Goal: Task Accomplishment & Management: Manage account settings

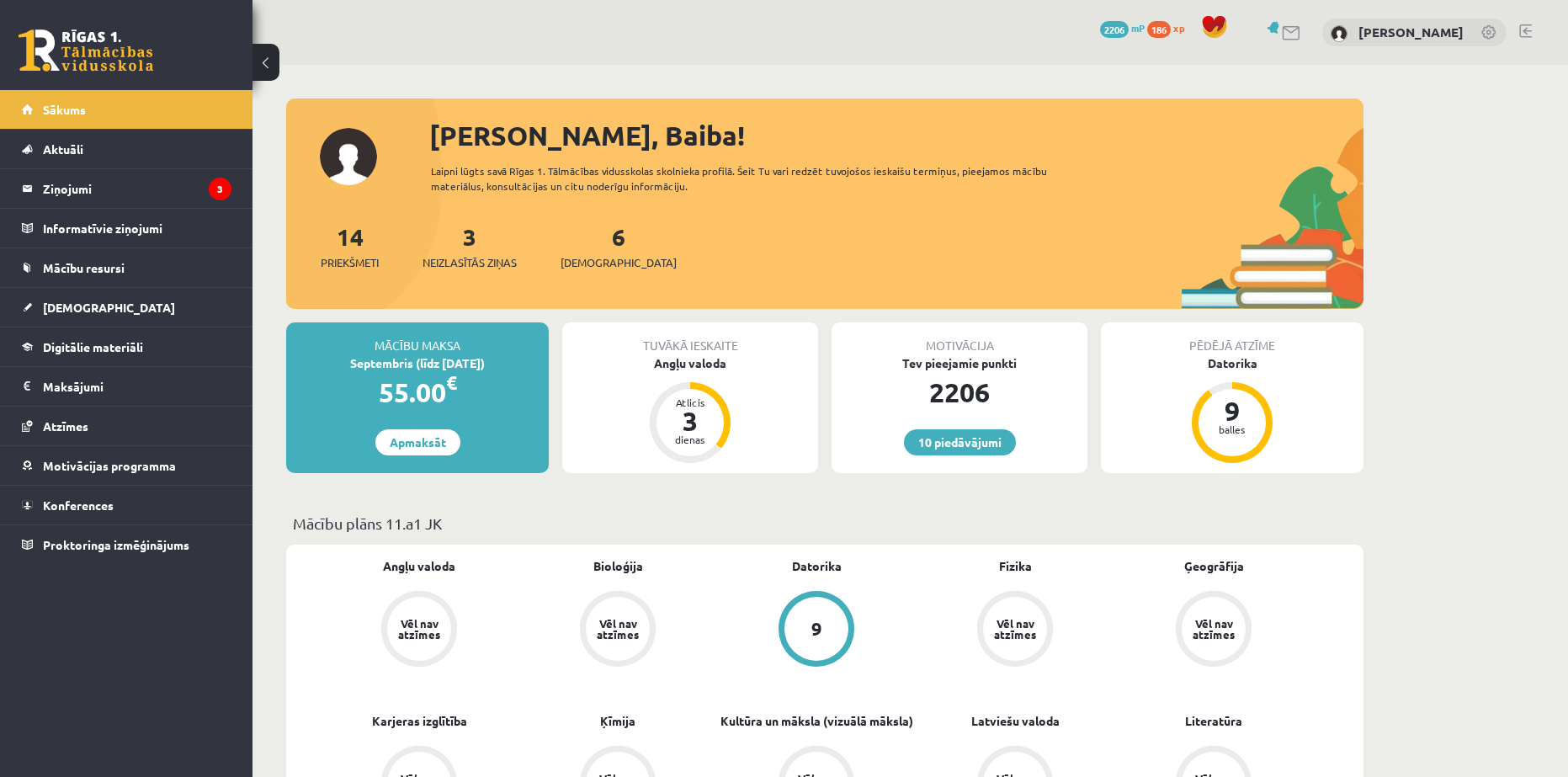
scroll to position [280, 0]
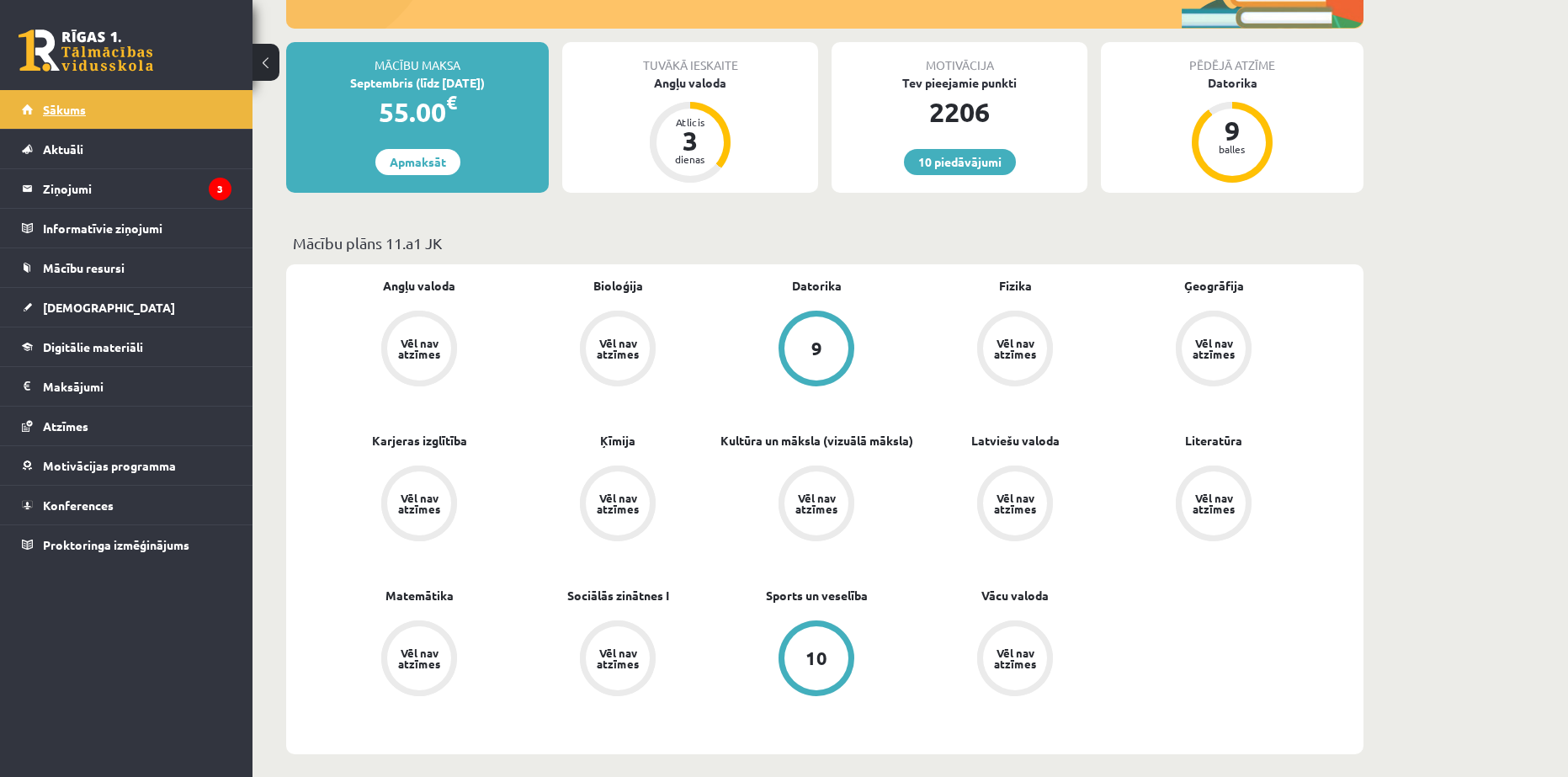
click at [68, 103] on span "Sākums" at bounding box center [64, 109] width 43 height 15
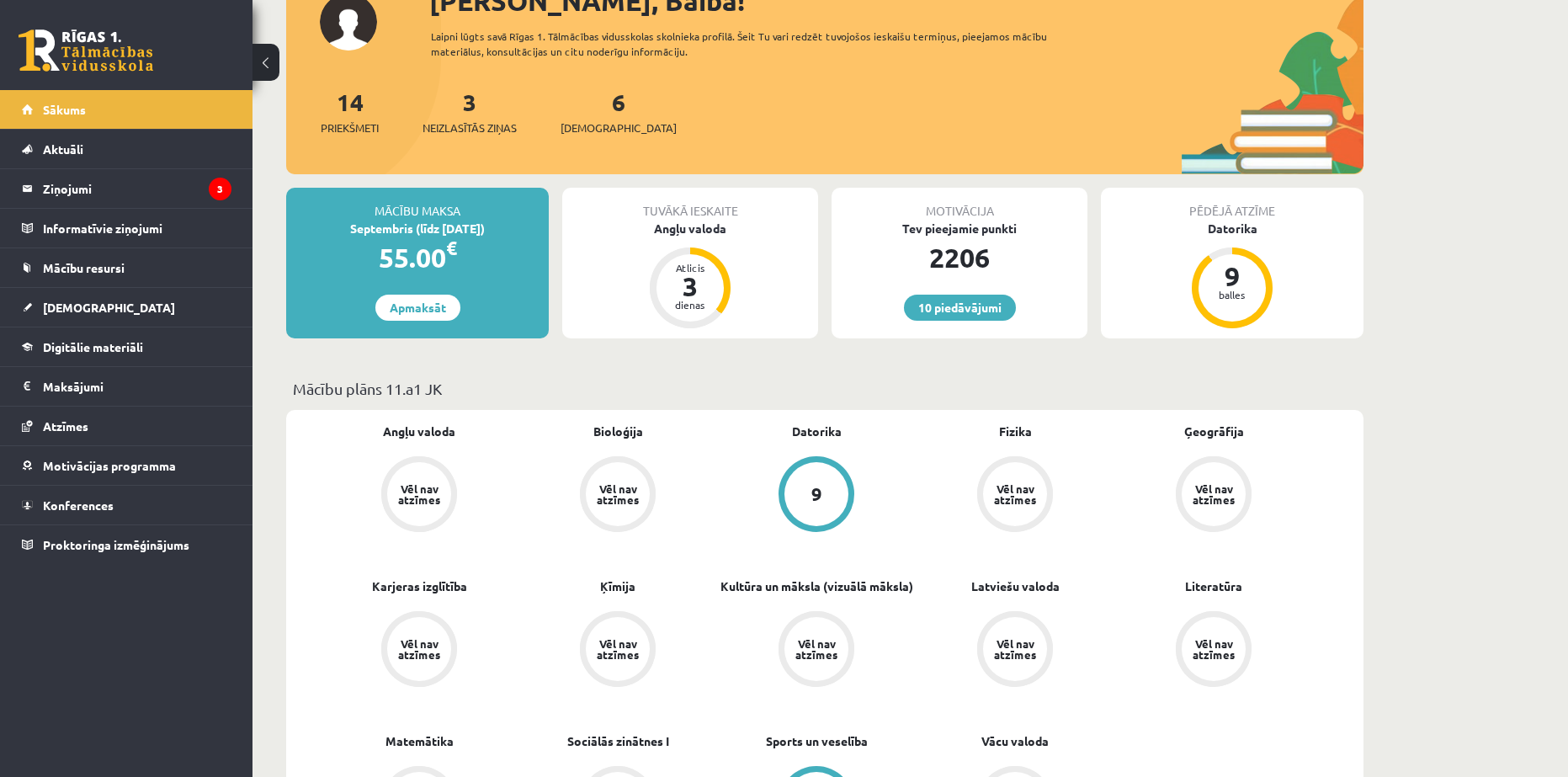
scroll to position [140, 0]
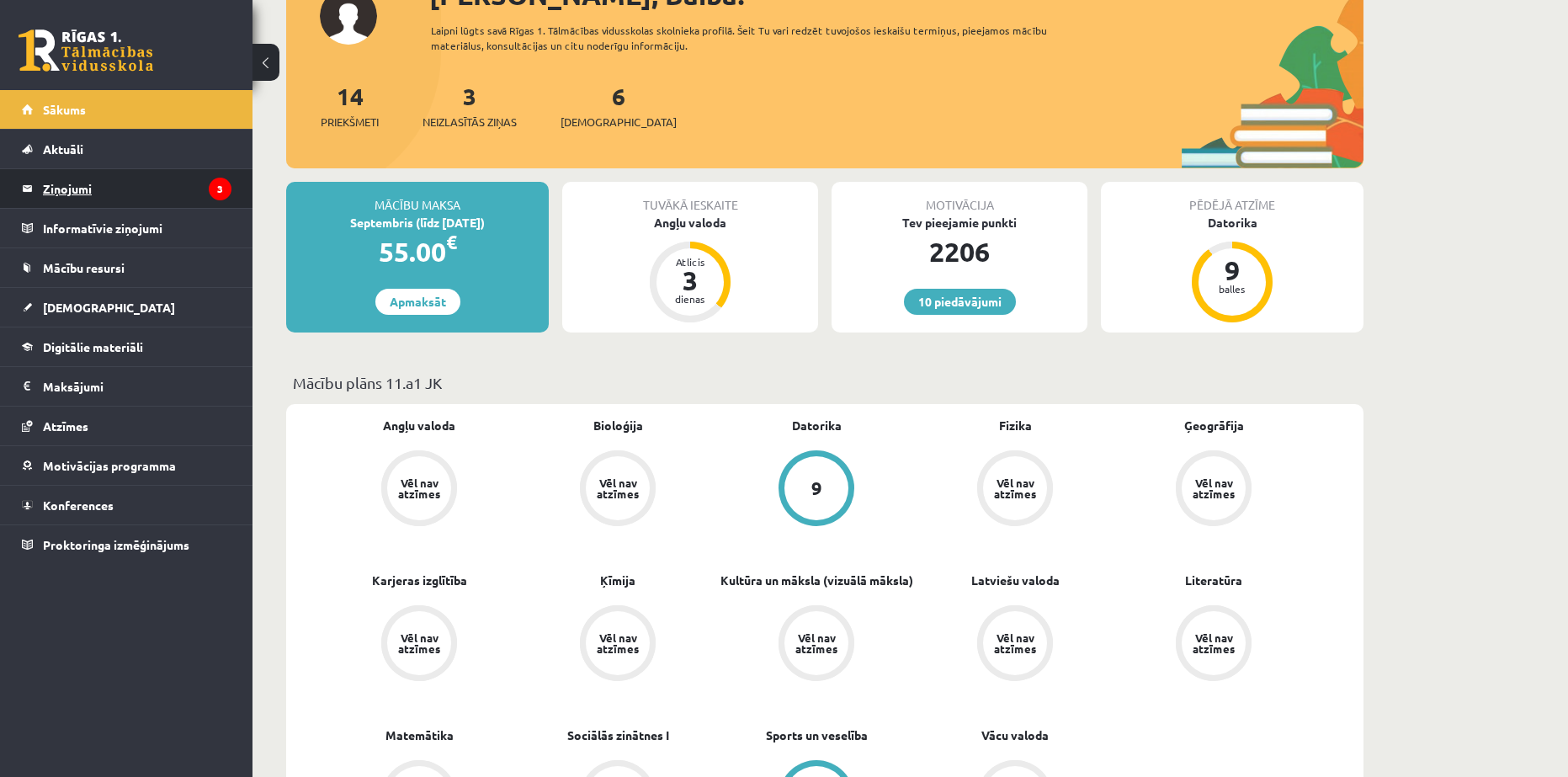
click at [80, 199] on legend "Ziņojumi 3" at bounding box center [137, 188] width 189 height 38
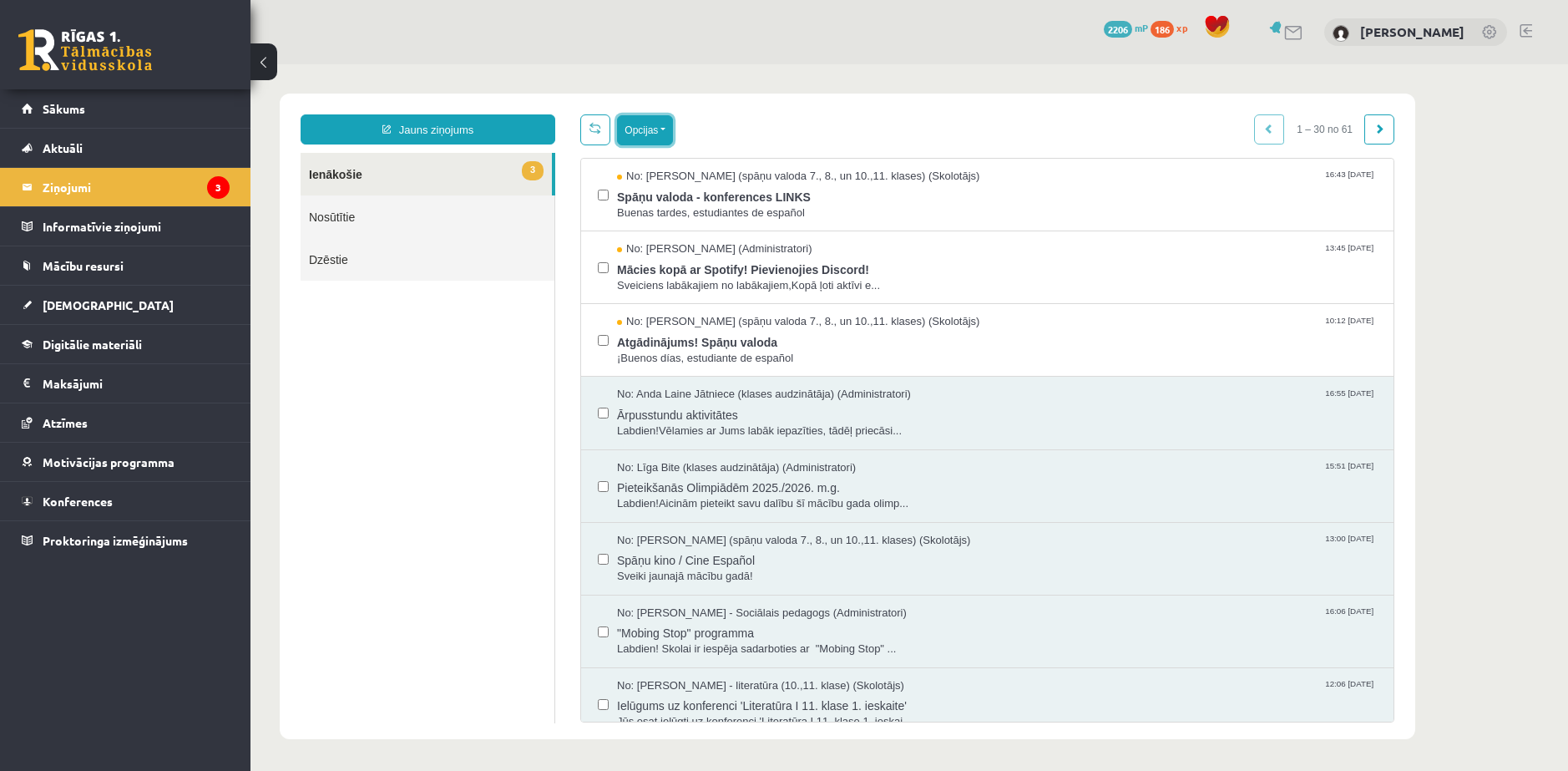
click at [656, 126] on button "Opcijas" at bounding box center [644, 130] width 56 height 30
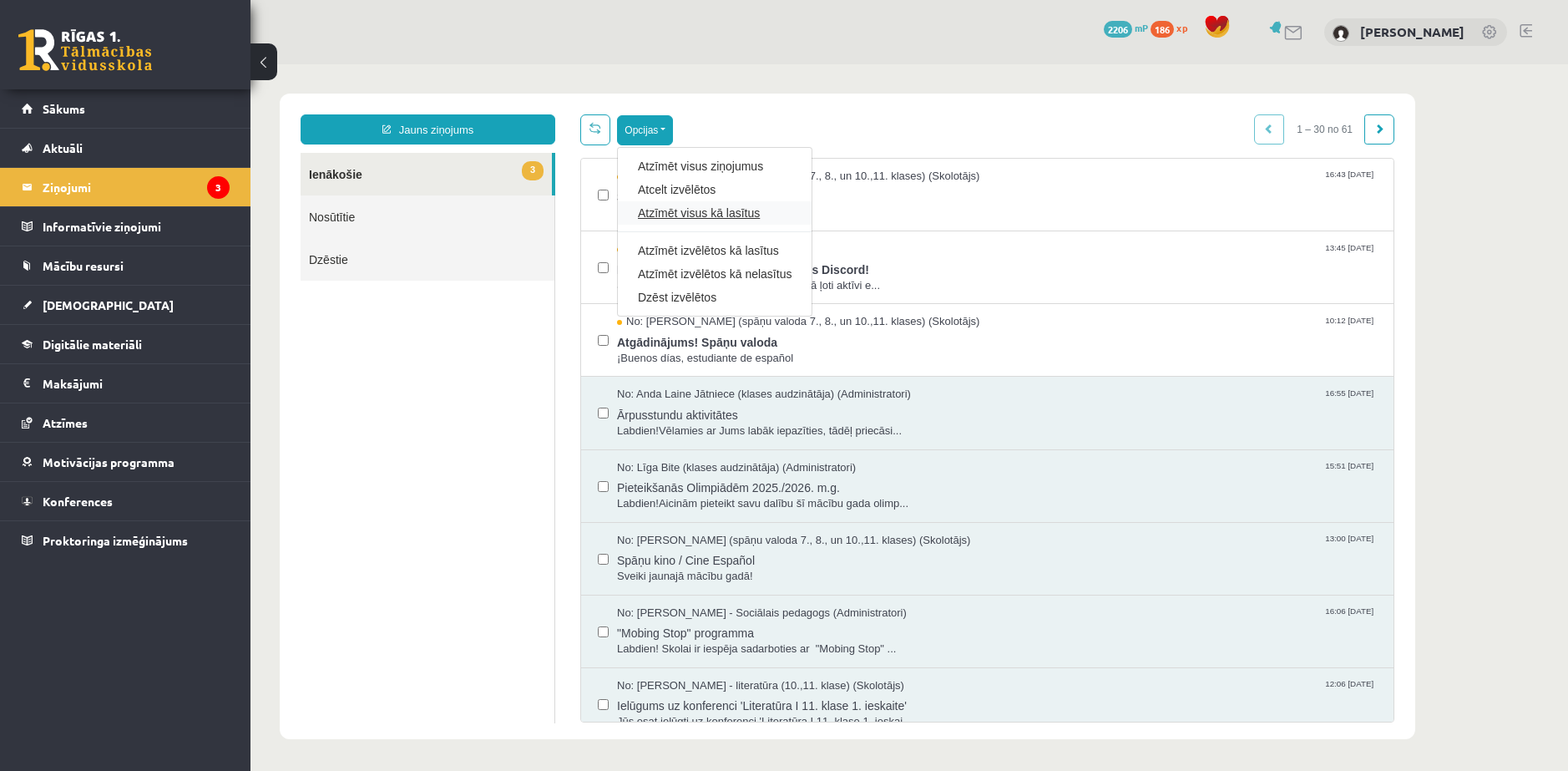
click at [702, 211] on link "Atzīmēt visus kā lasītus" at bounding box center [714, 213] width 153 height 17
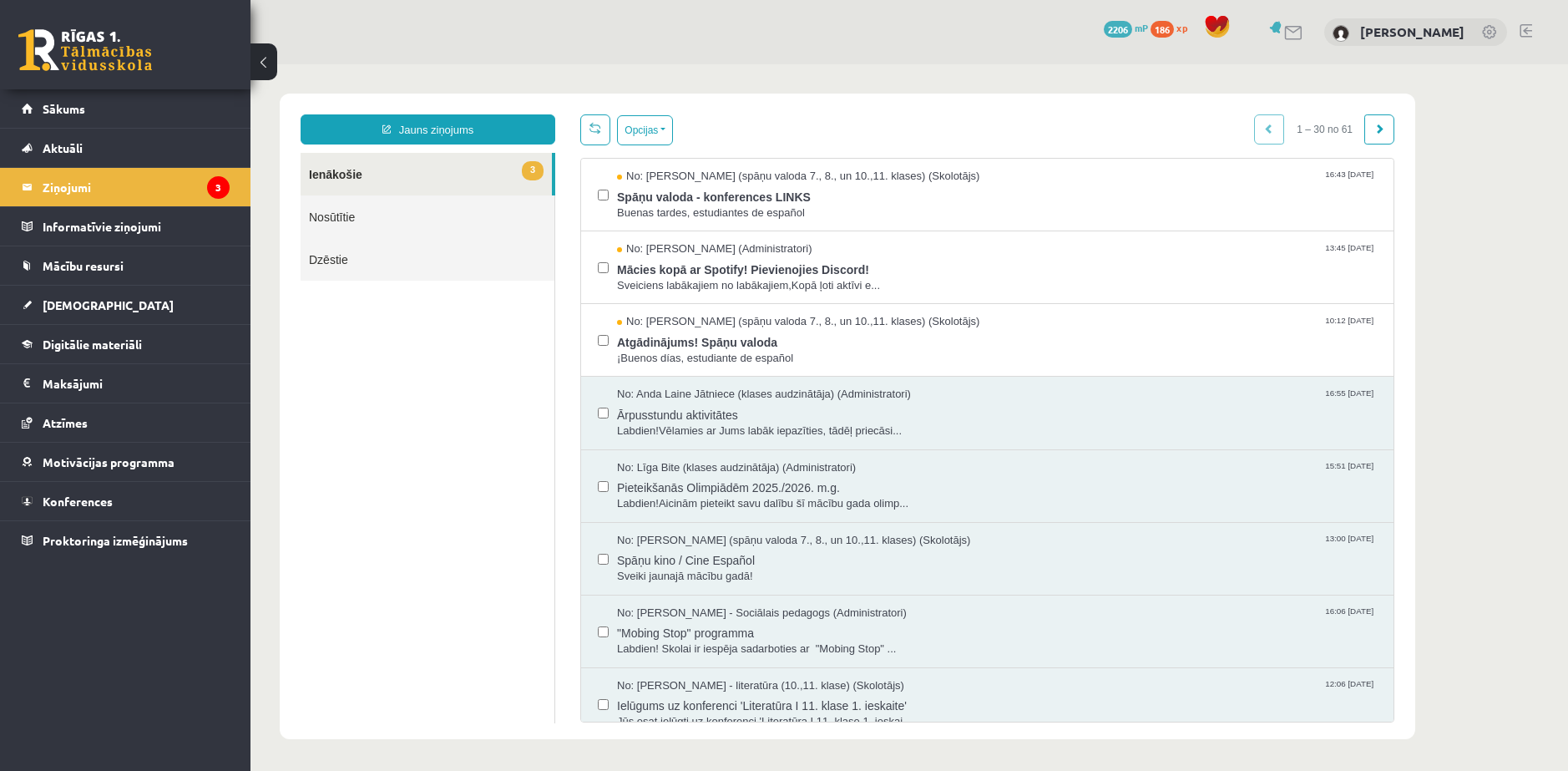
click at [775, 126] on div "Opcijas Atzīmēt visus ziņojumus Atcelt izvēlētos Atzīmēt visus kā lasītus Atzīm…" at bounding box center [987, 130] width 814 height 31
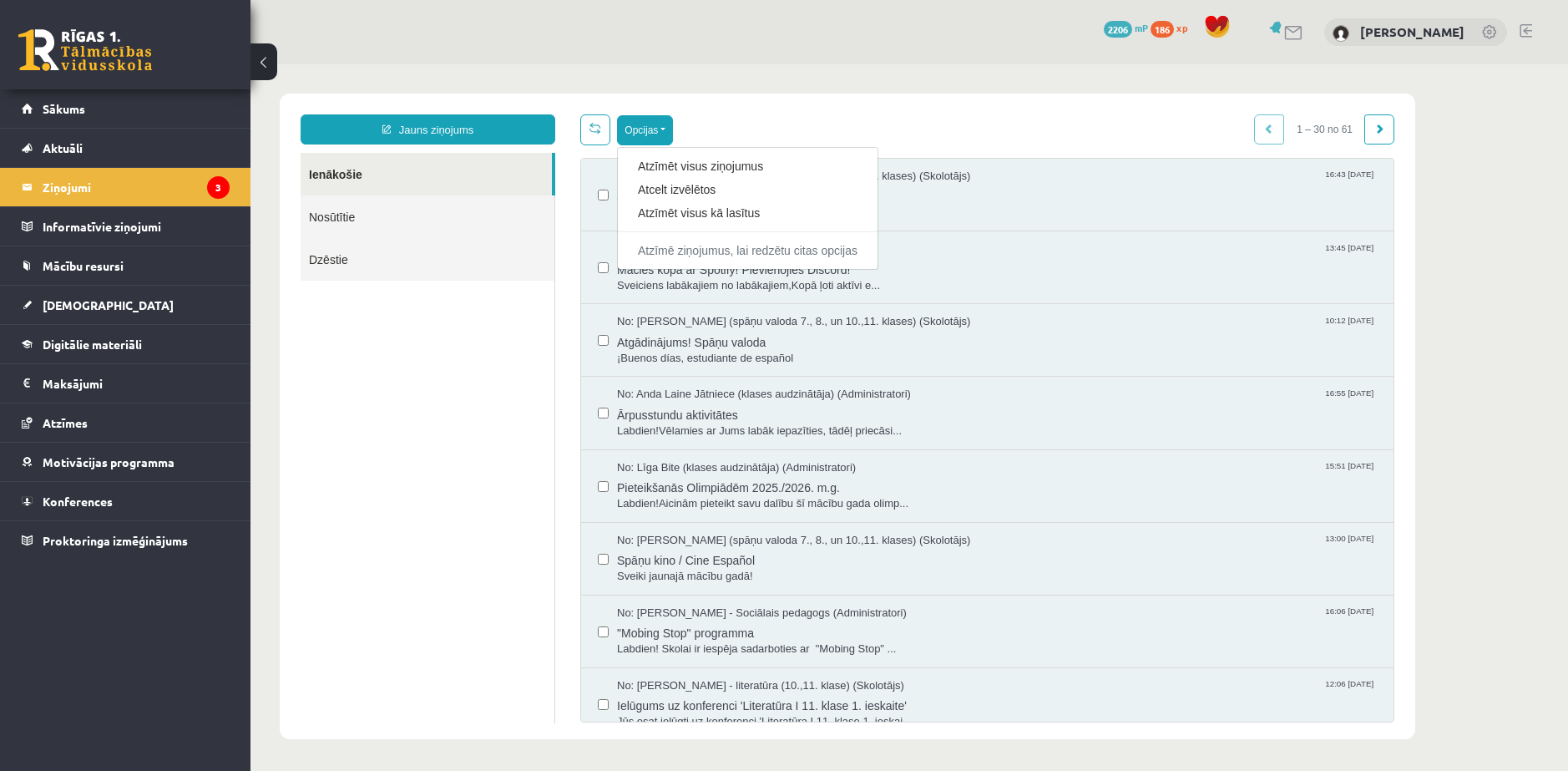
click at [768, 121] on div "Opcijas Atzīmēt visus ziņojumus Atcelt izvēlētos Atzīmēt visus kā lasītus Atzīm…" at bounding box center [987, 130] width 814 height 31
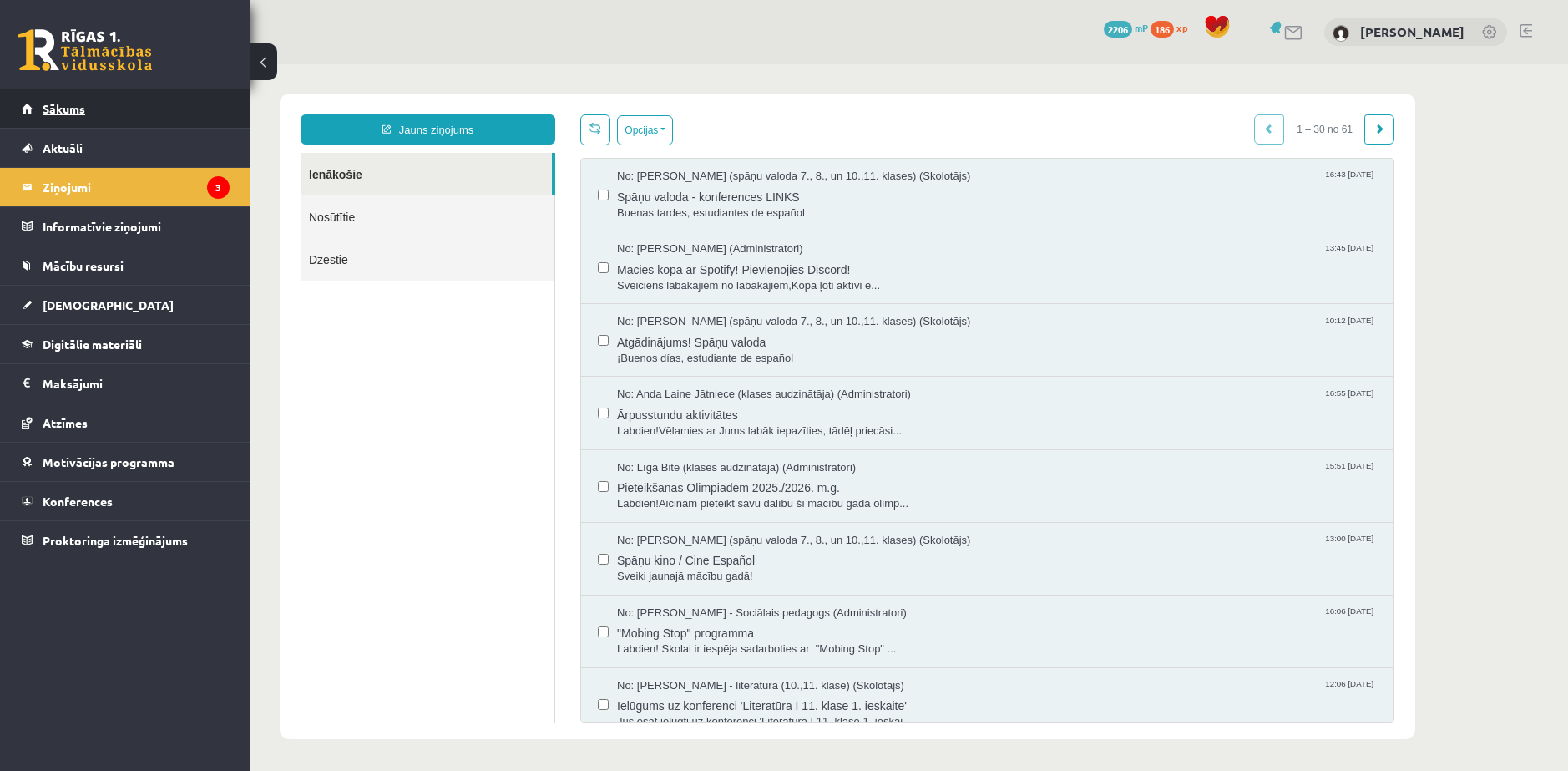
click at [30, 104] on link "Sākums" at bounding box center [126, 108] width 208 height 38
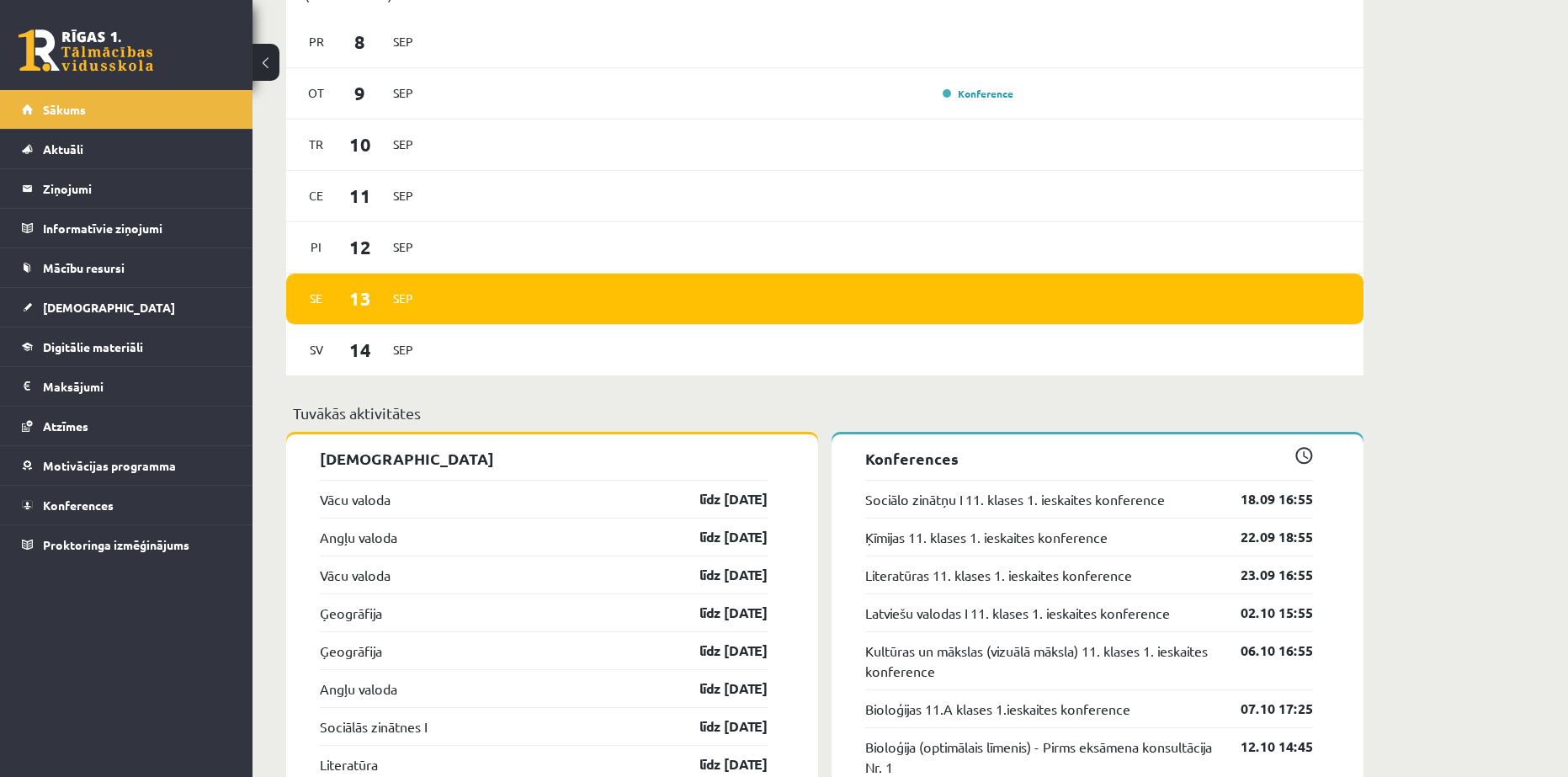
scroll to position [1121, 0]
